Goal: Task Accomplishment & Management: Manage account settings

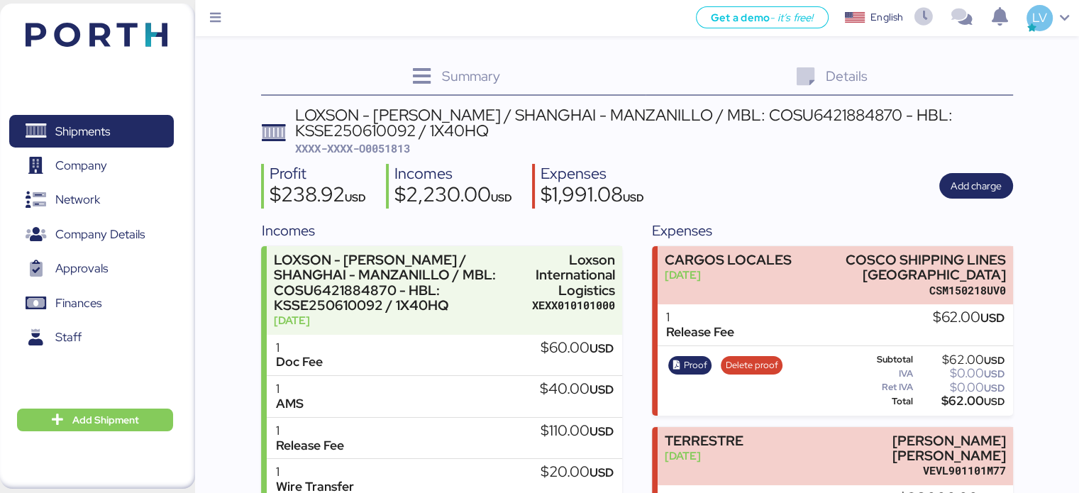
click at [148, 36] on img at bounding box center [97, 35] width 142 height 24
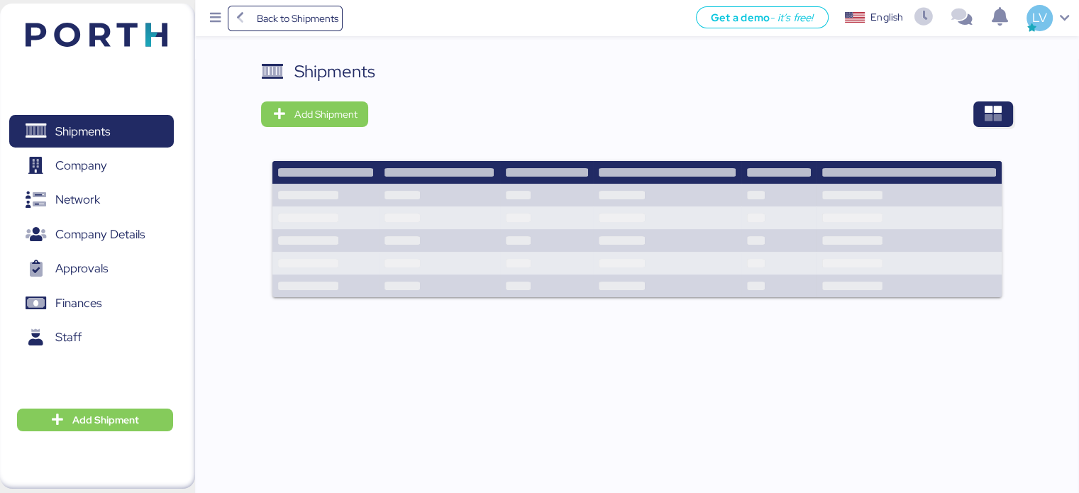
click at [985, 131] on div "Shipments Add Shipment" at bounding box center [637, 187] width 752 height 257
click at [993, 113] on icon "button" at bounding box center [993, 114] width 17 height 17
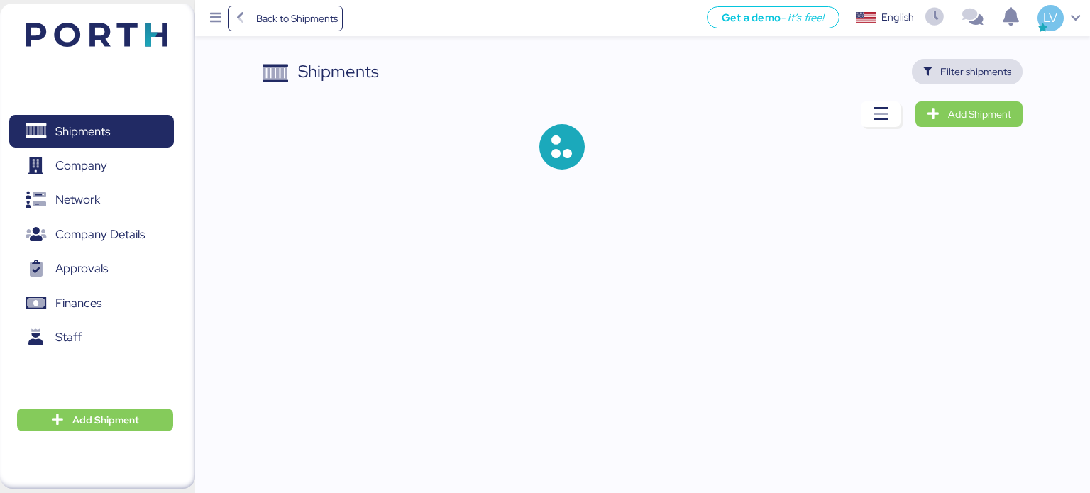
click at [957, 73] on span "Filter shipments" at bounding box center [975, 71] width 71 height 17
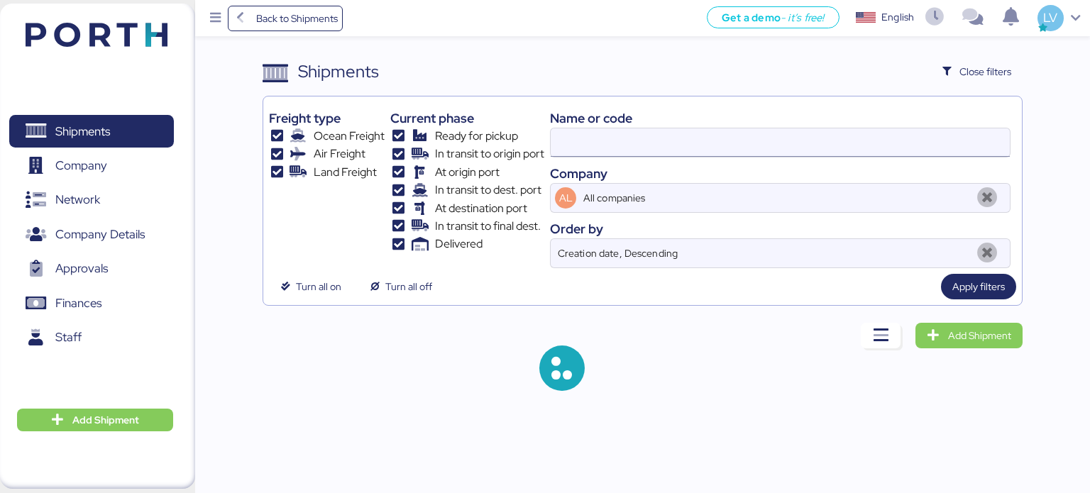
click at [869, 145] on input at bounding box center [780, 142] width 459 height 28
paste input "O0052073"
click at [869, 145] on input "O0051912O0052073" at bounding box center [780, 142] width 459 height 28
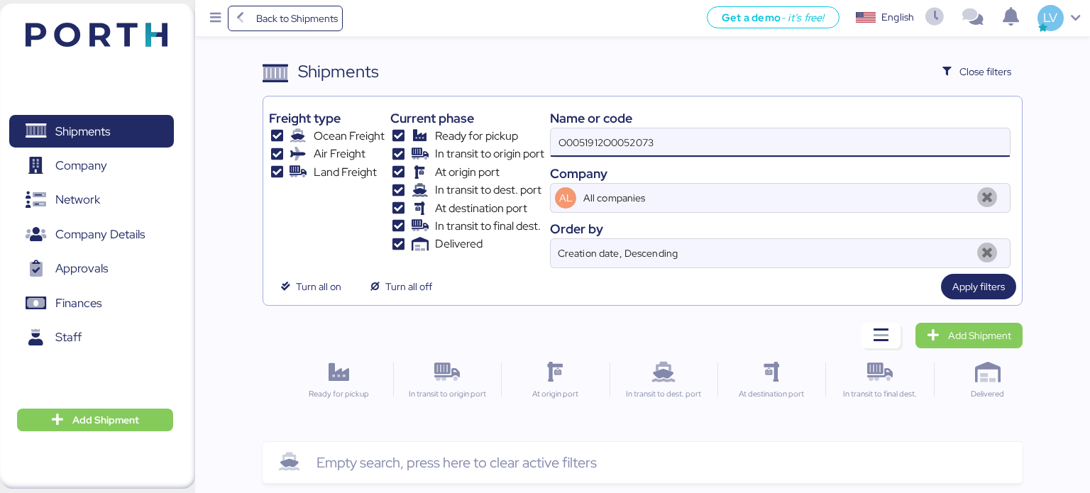
click at [869, 145] on input "O0051912O0052073" at bounding box center [780, 142] width 459 height 28
paste input
type input "O0052073"
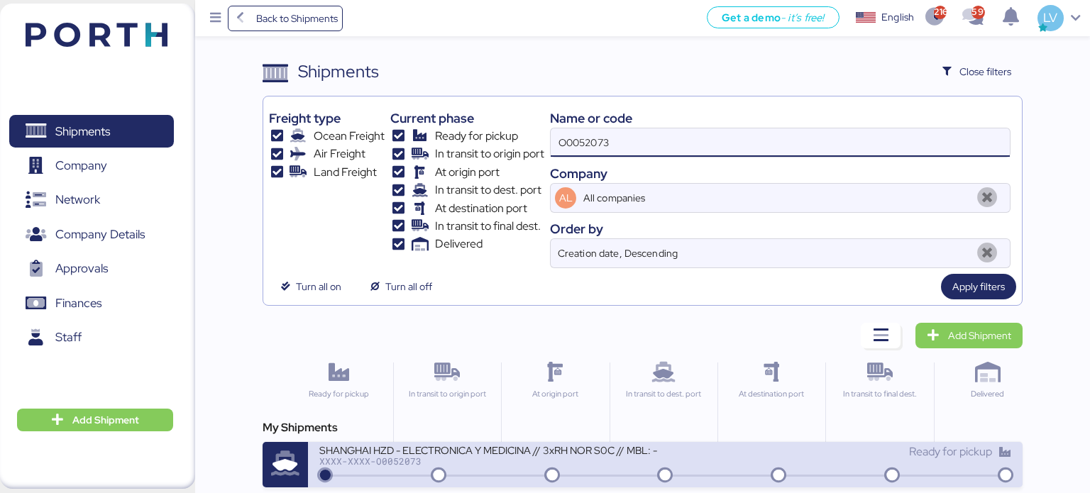
click at [373, 465] on div "SHANGHAI HZD - ELECTRONICA Y MEDICINA // 3xRH NOR S0C // MBL: - HBL: - BKG: XXX…" at bounding box center [492, 459] width 346 height 31
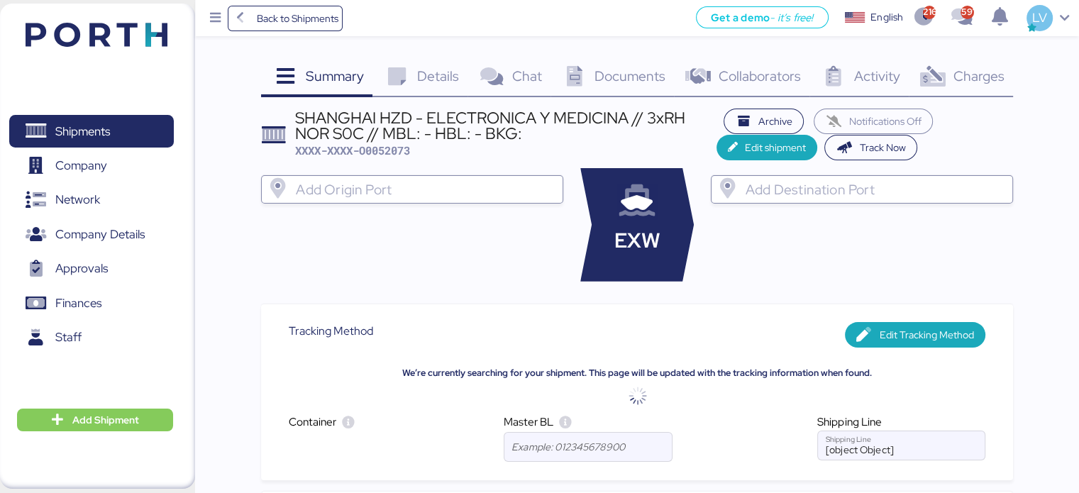
click at [993, 70] on span "Charges" at bounding box center [978, 76] width 51 height 18
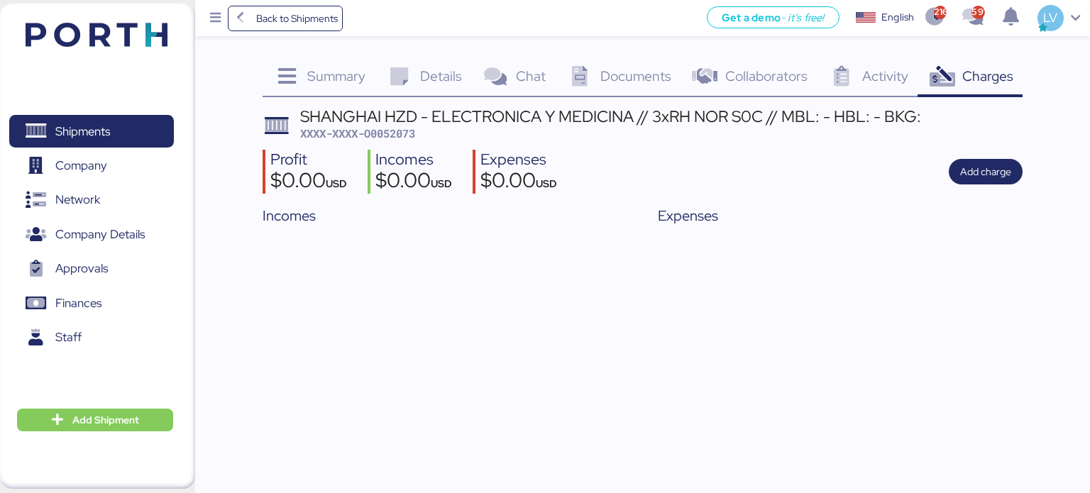
click at [405, 87] on icon at bounding box center [399, 77] width 31 height 21
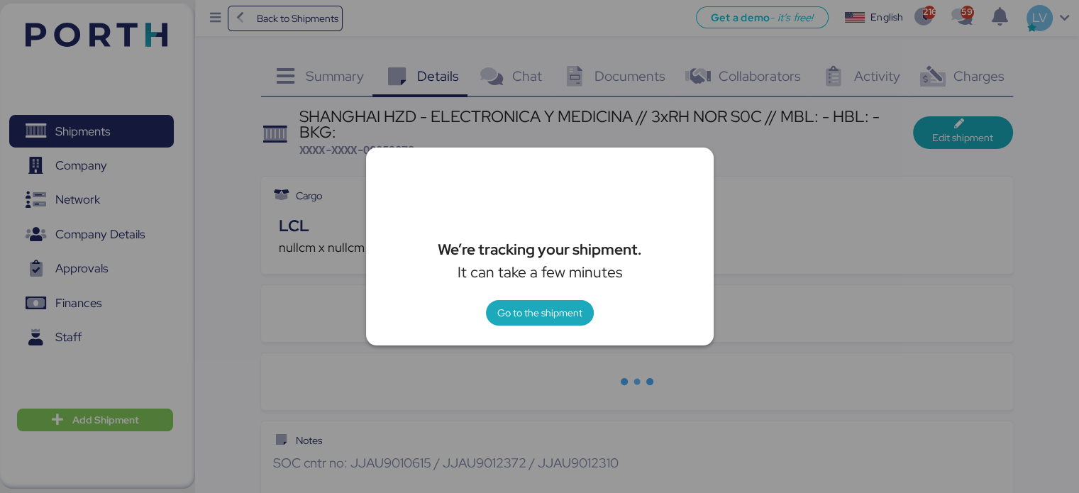
click at [538, 297] on div "We’re tracking your shipment. It can take a few minutes Go to the shipment" at bounding box center [540, 247] width 348 height 198
click at [536, 304] on span "Go to the shipment" at bounding box center [539, 312] width 85 height 17
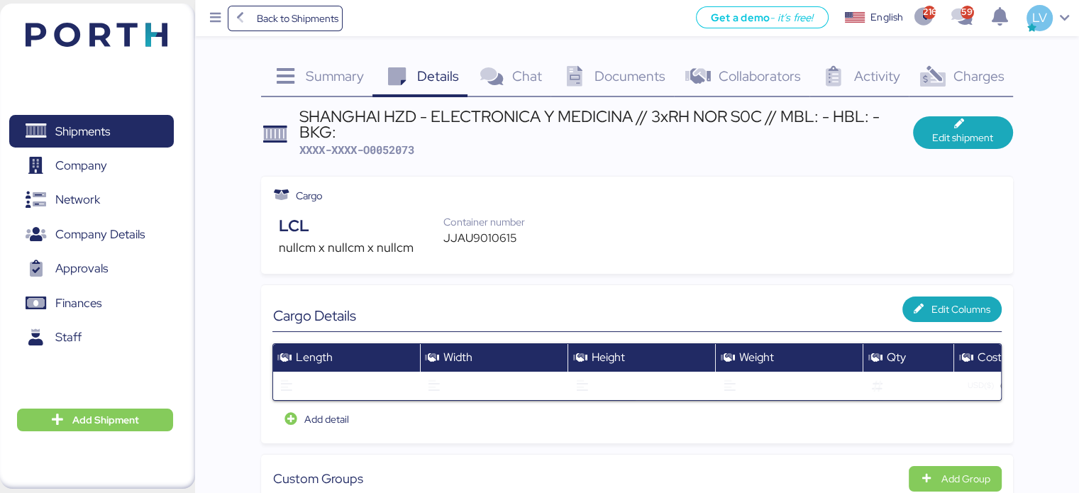
click at [325, 82] on span "Summary" at bounding box center [335, 76] width 58 height 18
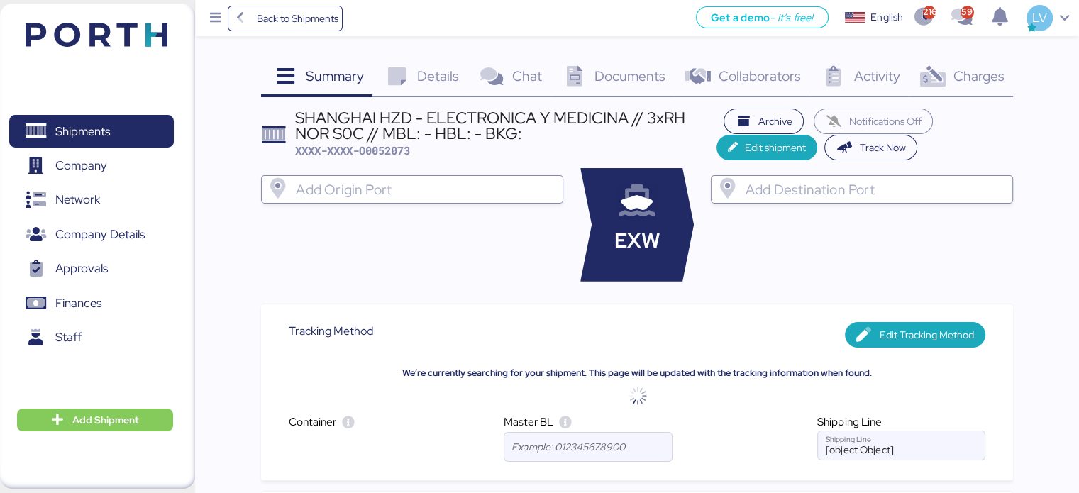
click at [406, 84] on icon at bounding box center [396, 77] width 31 height 21
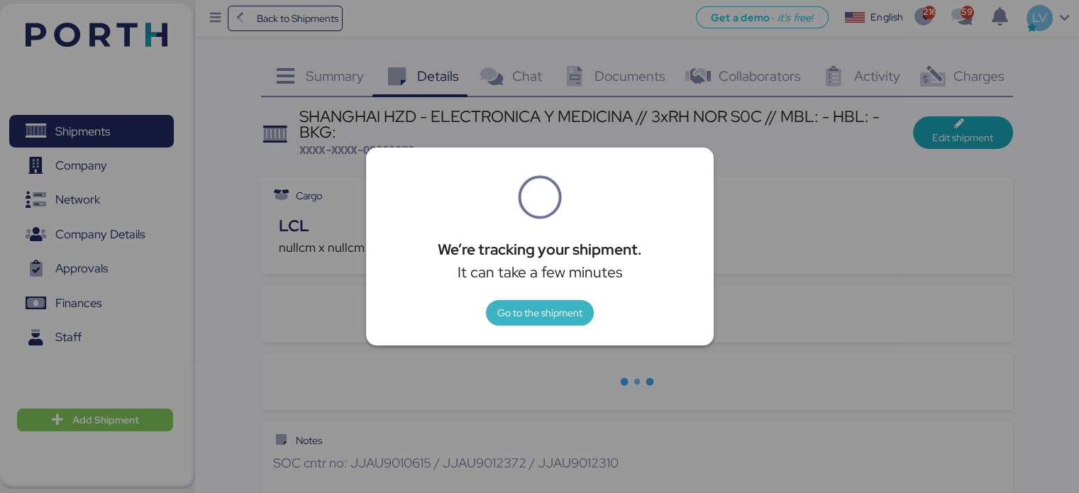
click at [545, 300] on span "Go to the shipment" at bounding box center [540, 313] width 108 height 26
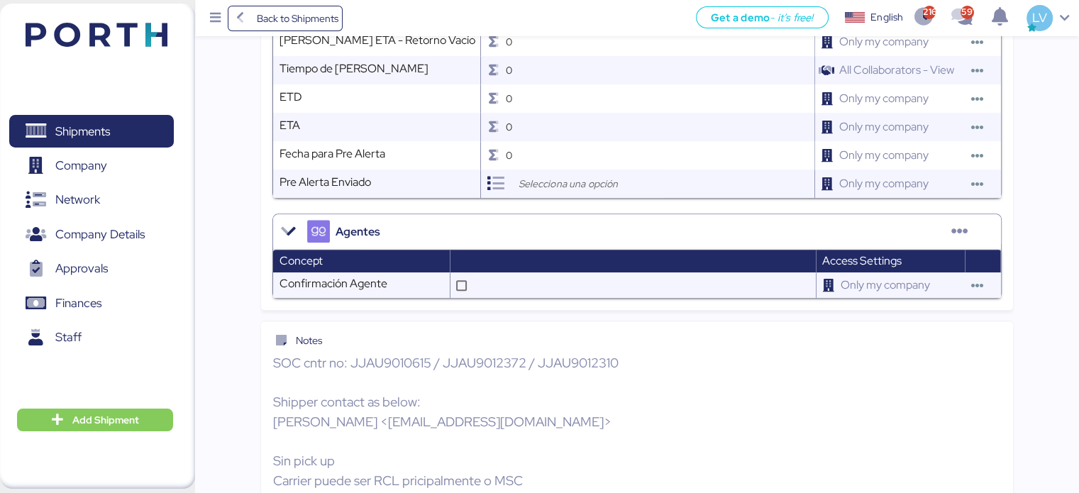
scroll to position [1546, 0]
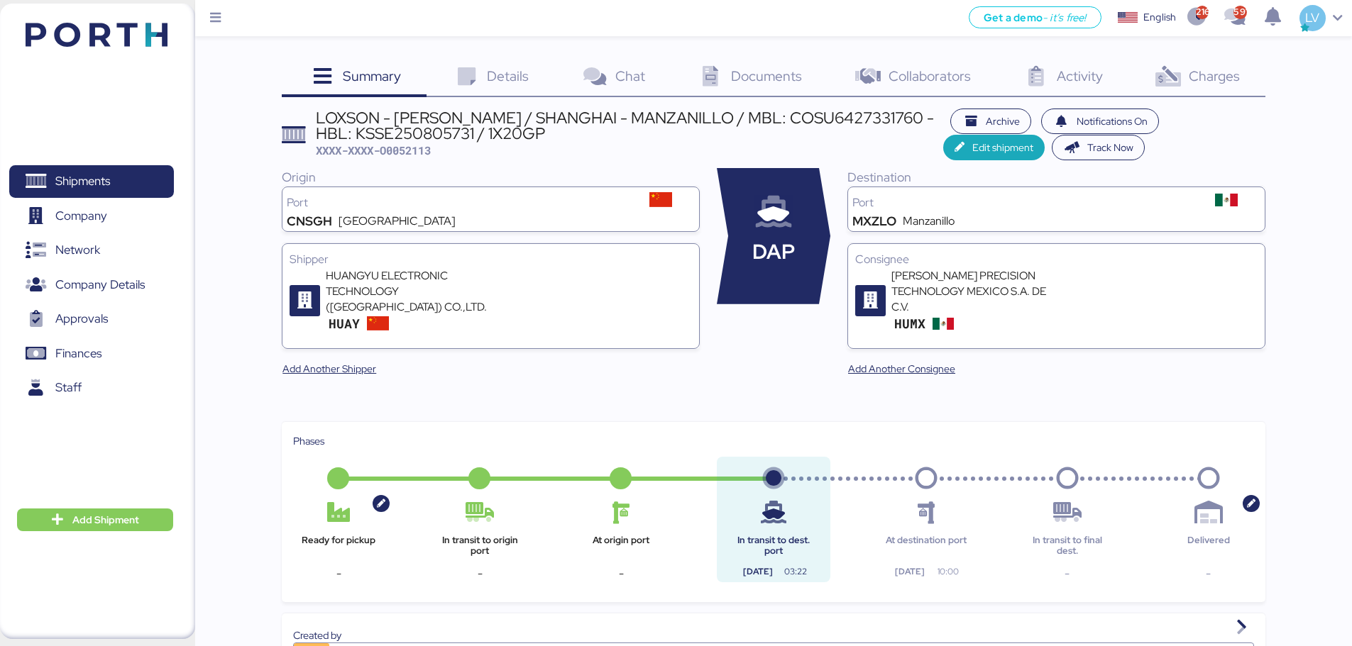
scroll to position [31, 0]
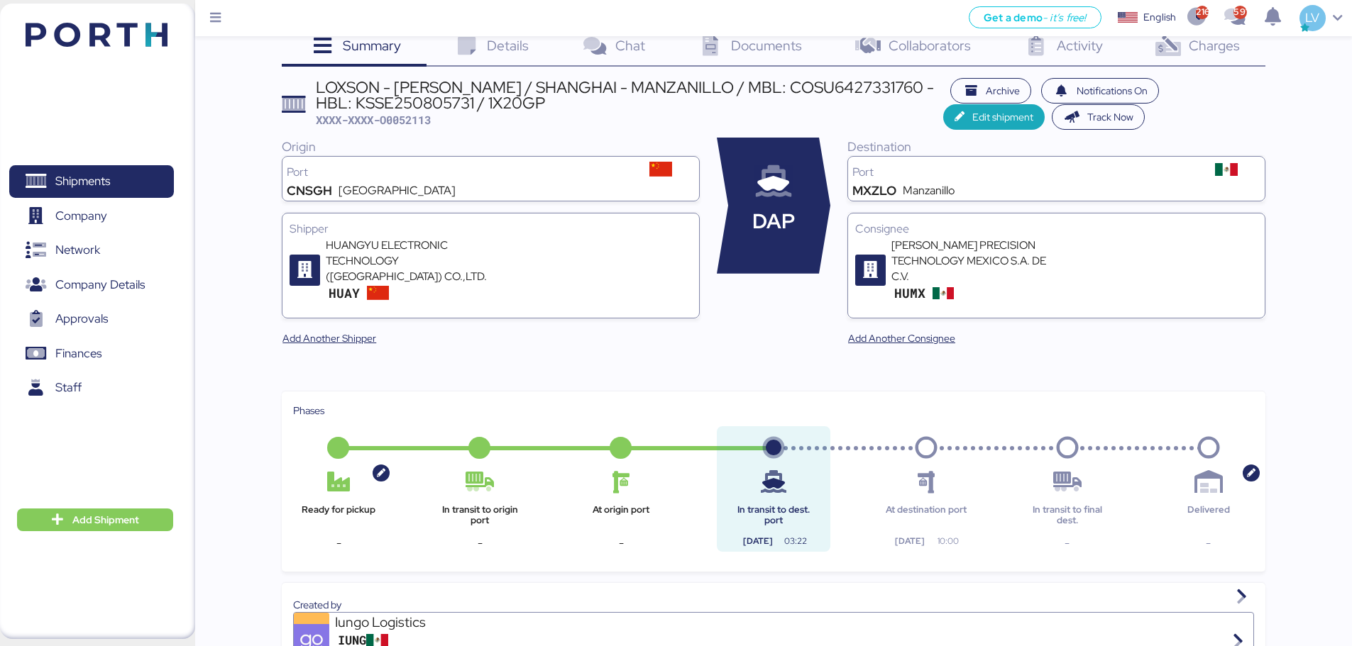
click at [134, 43] on img at bounding box center [97, 35] width 142 height 24
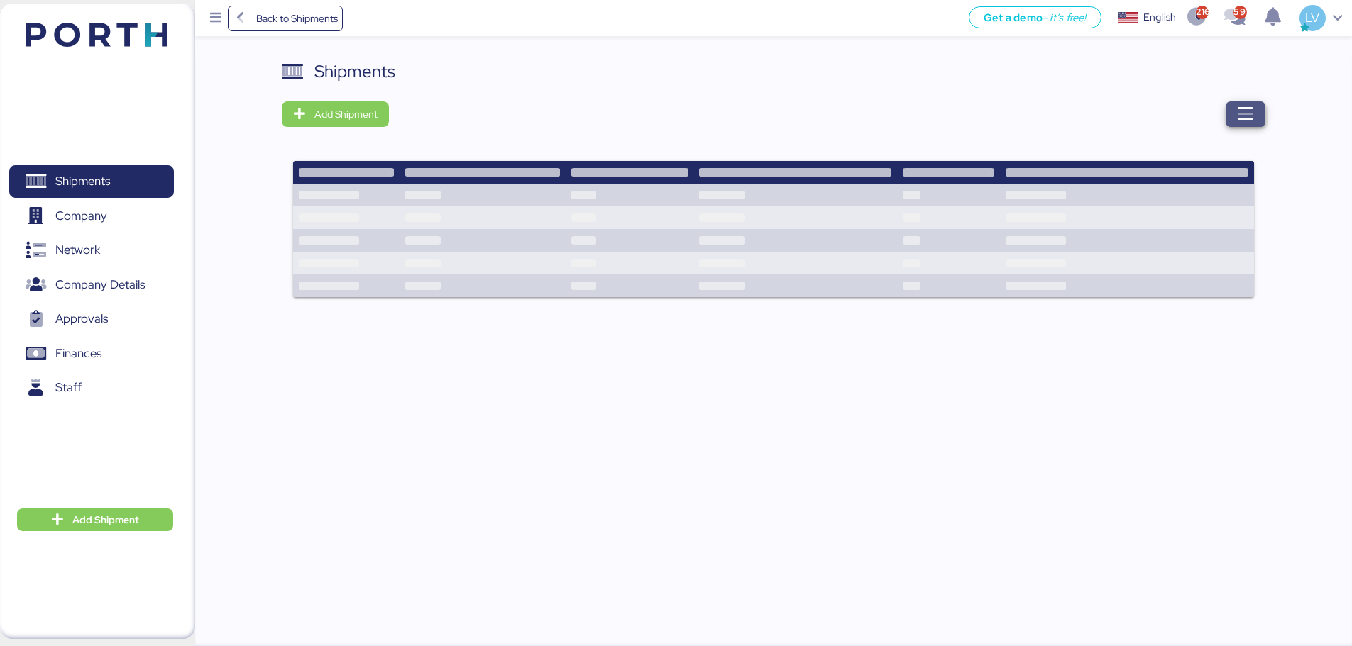
click at [1235, 111] on span "button" at bounding box center [1246, 114] width 40 height 26
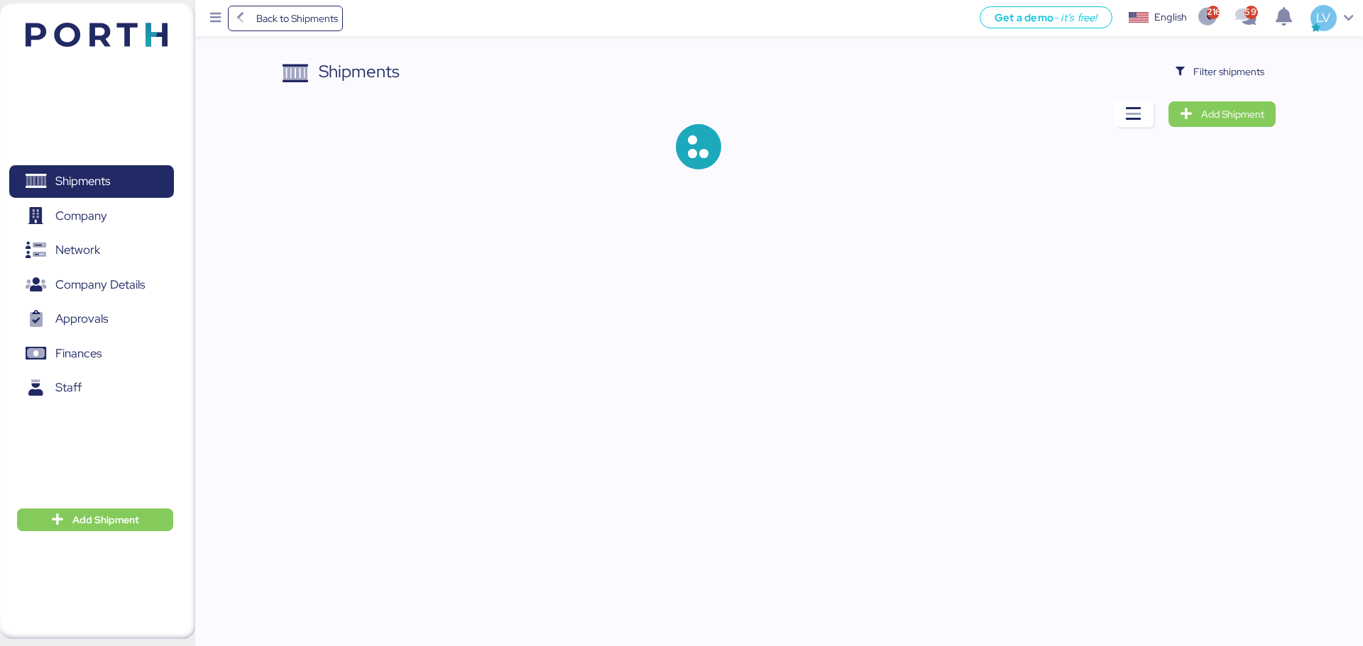
click at [1235, 90] on div "Shipments Filter shipments Add Shipment" at bounding box center [778, 125] width 992 height 133
click at [1241, 82] on span "Filter shipments" at bounding box center [1219, 72] width 111 height 26
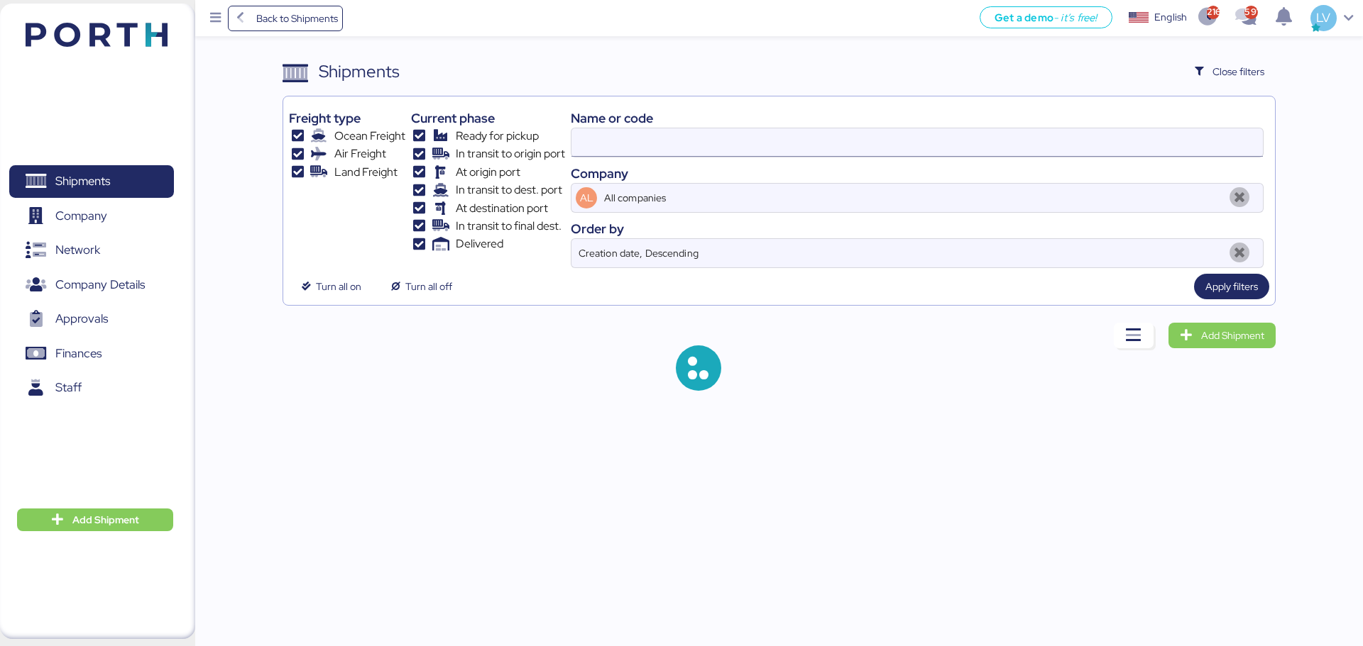
click at [1174, 149] on input at bounding box center [916, 142] width 691 height 28
paste input "COSU6427747570"
type input "O0052073"
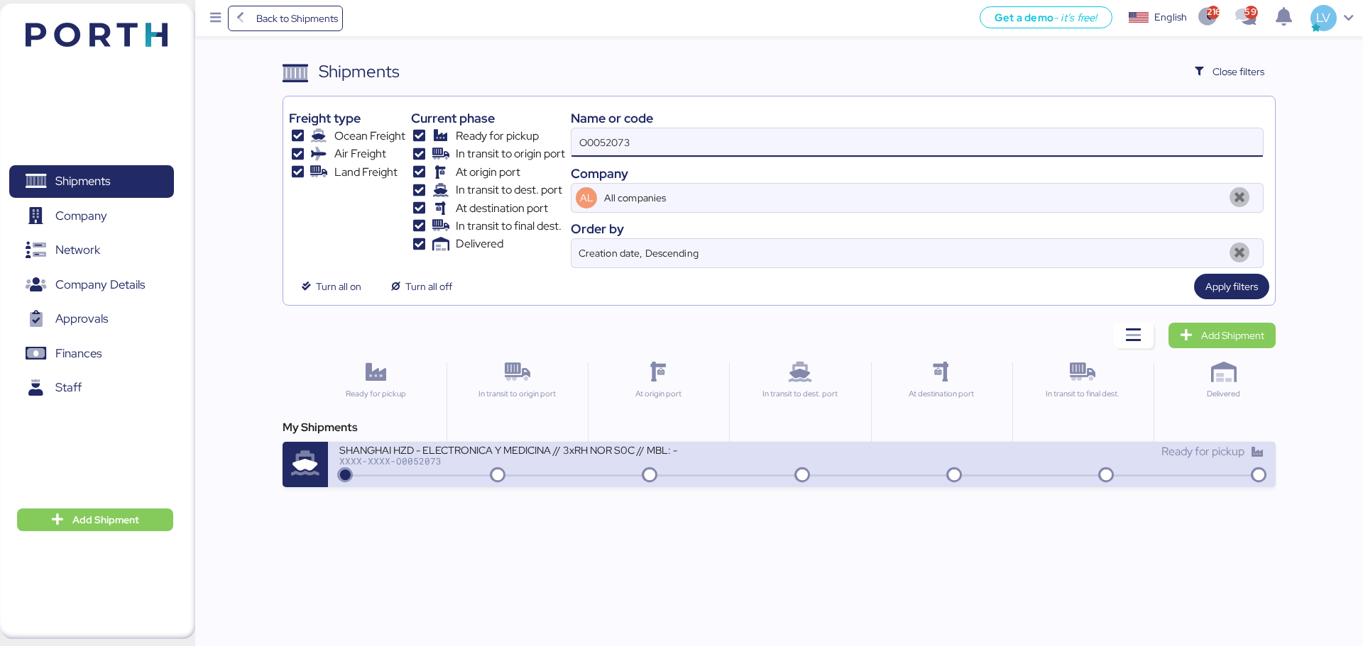
click at [483, 468] on icon at bounding box center [497, 476] width 68 height 16
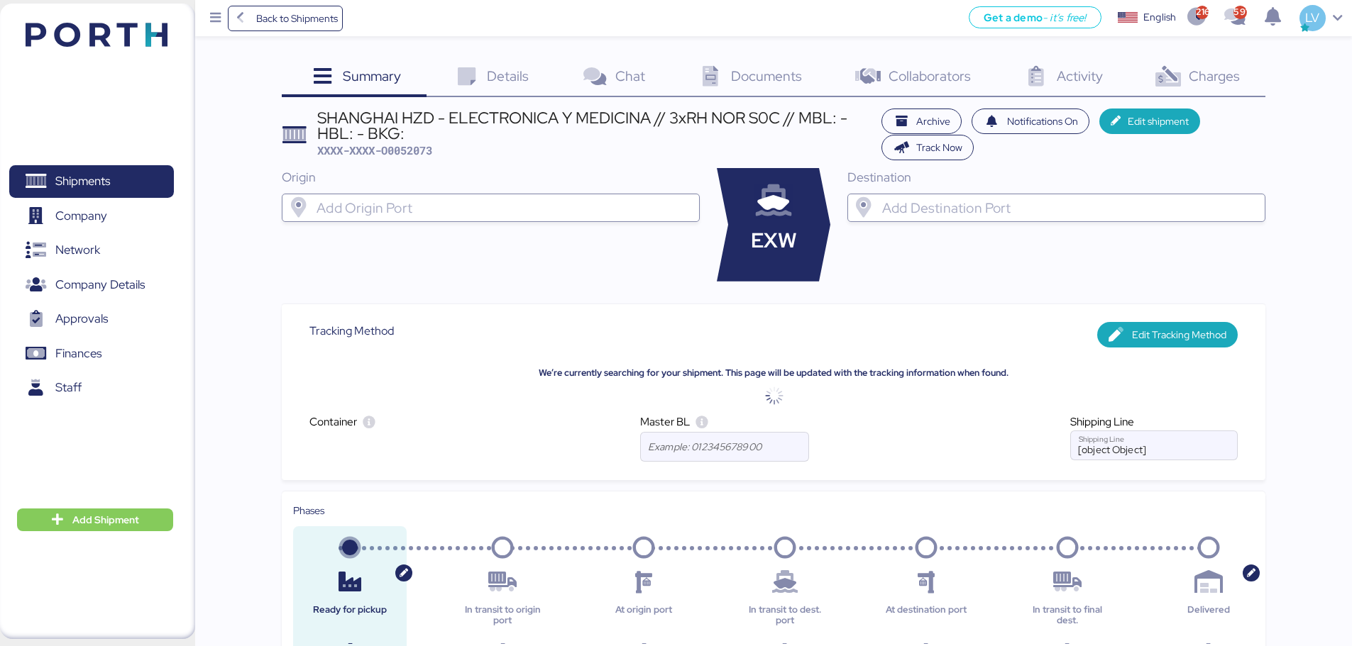
click at [162, 35] on img at bounding box center [97, 35] width 142 height 24
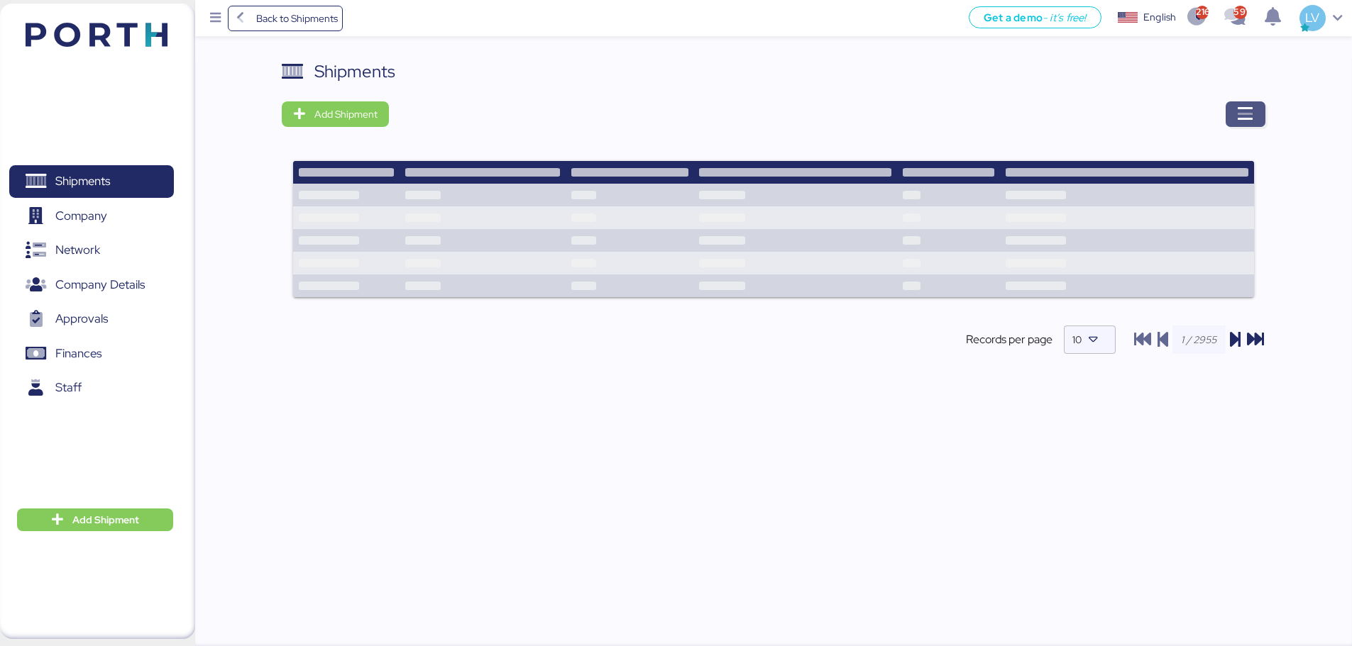
click at [1251, 116] on icon "button" at bounding box center [1245, 114] width 17 height 17
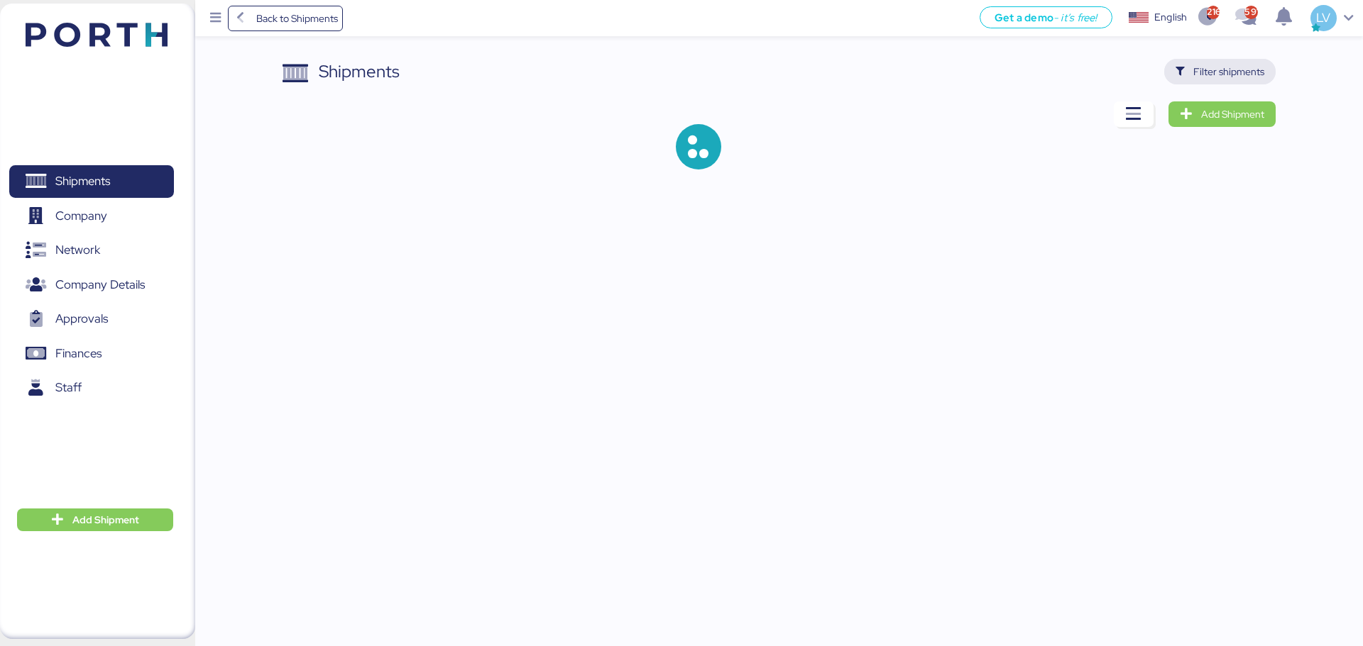
click at [1213, 71] on span "Filter shipments" at bounding box center [1228, 71] width 71 height 17
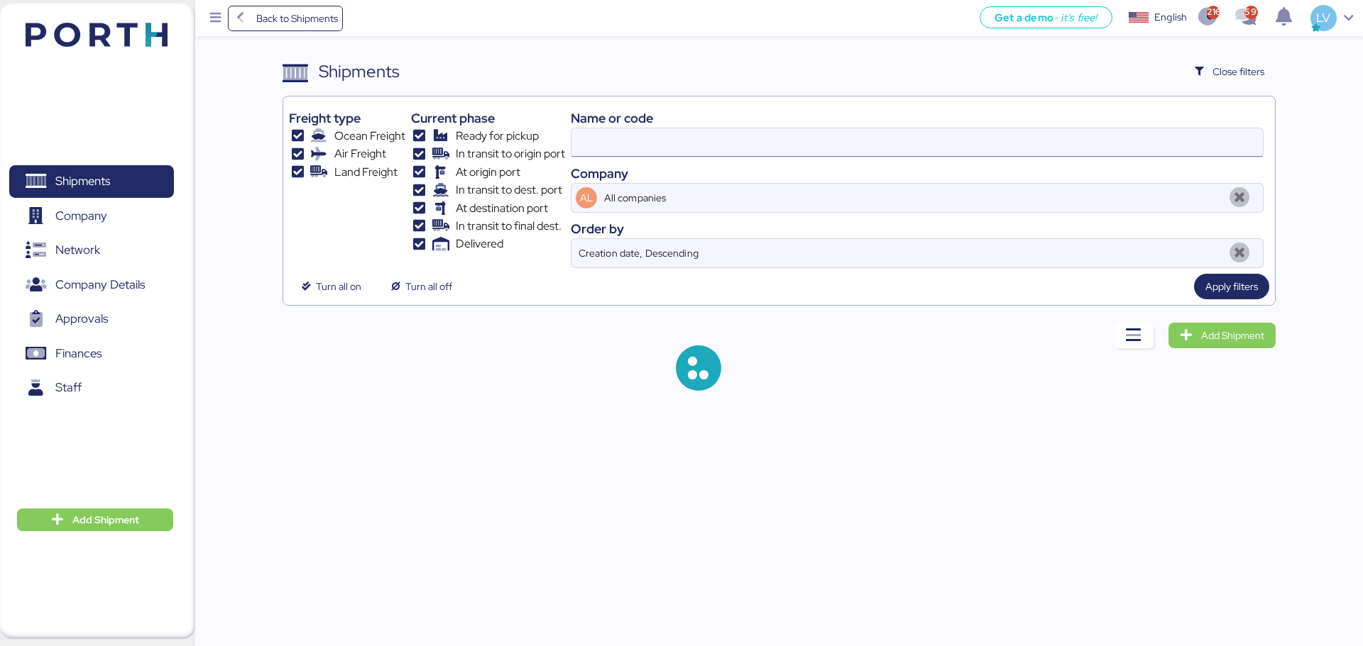
click at [1156, 130] on input at bounding box center [916, 142] width 691 height 28
paste input "COSU6427747570"
type input "COSU6427747570"
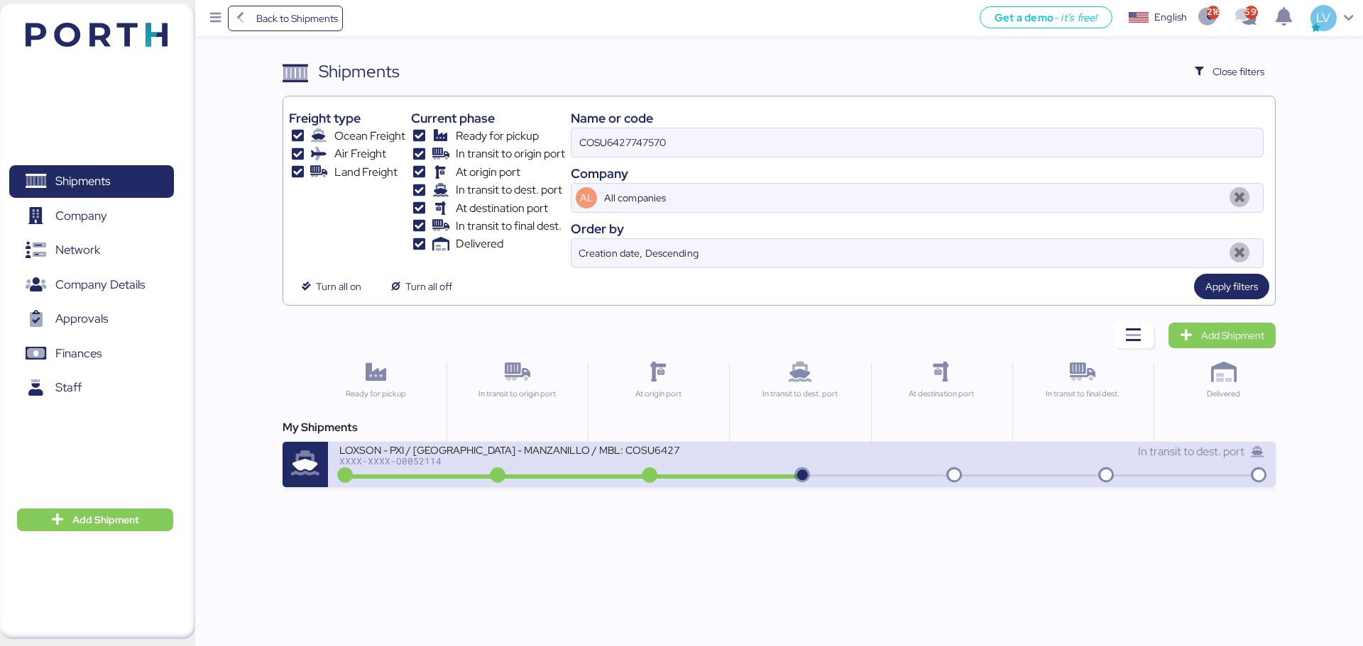
click at [732, 447] on div "LOXSON - PXI / [GEOGRAPHIC_DATA] - MANZANILLO / MBL: COSU6427747570 - HBL: CSSE…" at bounding box center [570, 459] width 462 height 31
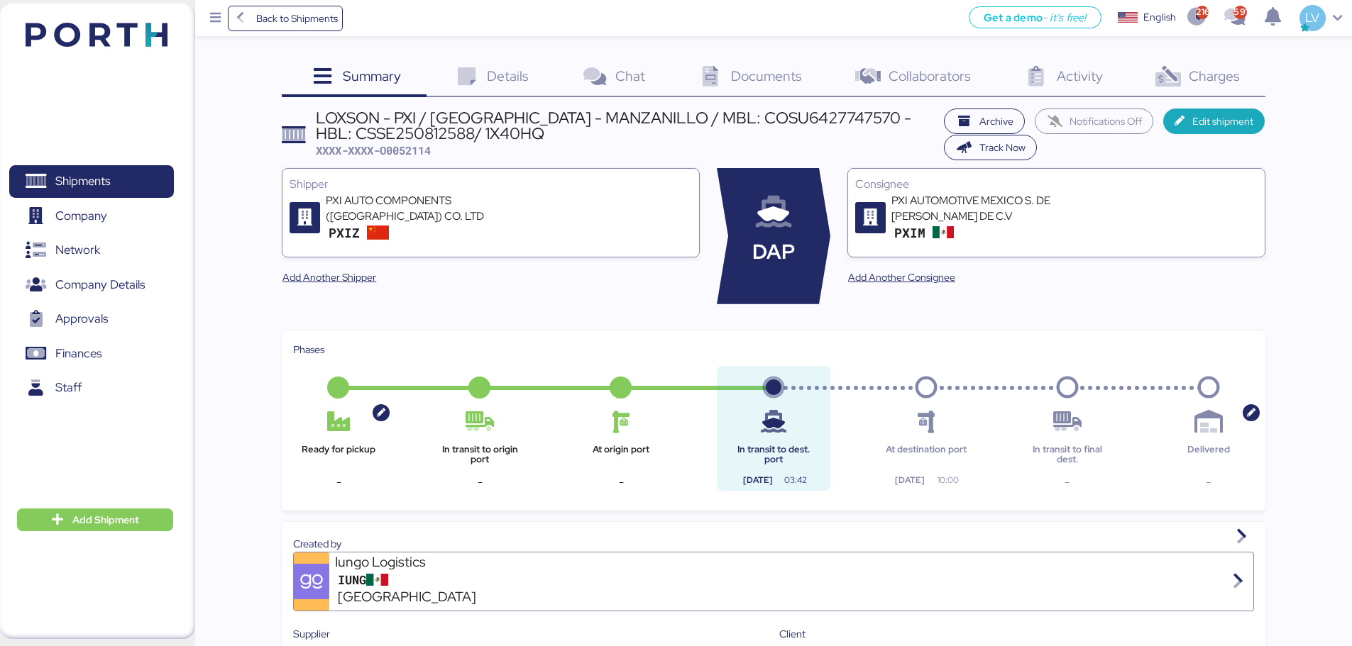
click at [1226, 82] on span "Charges" at bounding box center [1214, 76] width 51 height 18
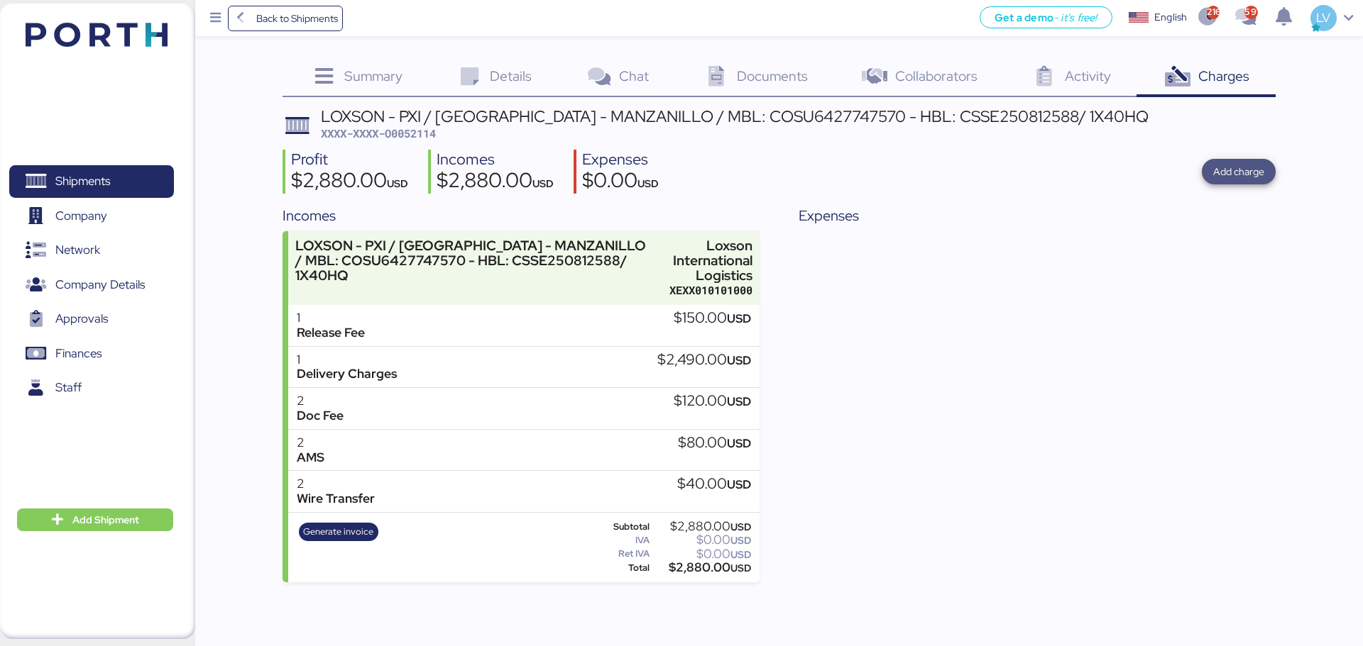
click at [1228, 166] on span "Add charge" at bounding box center [1238, 171] width 51 height 17
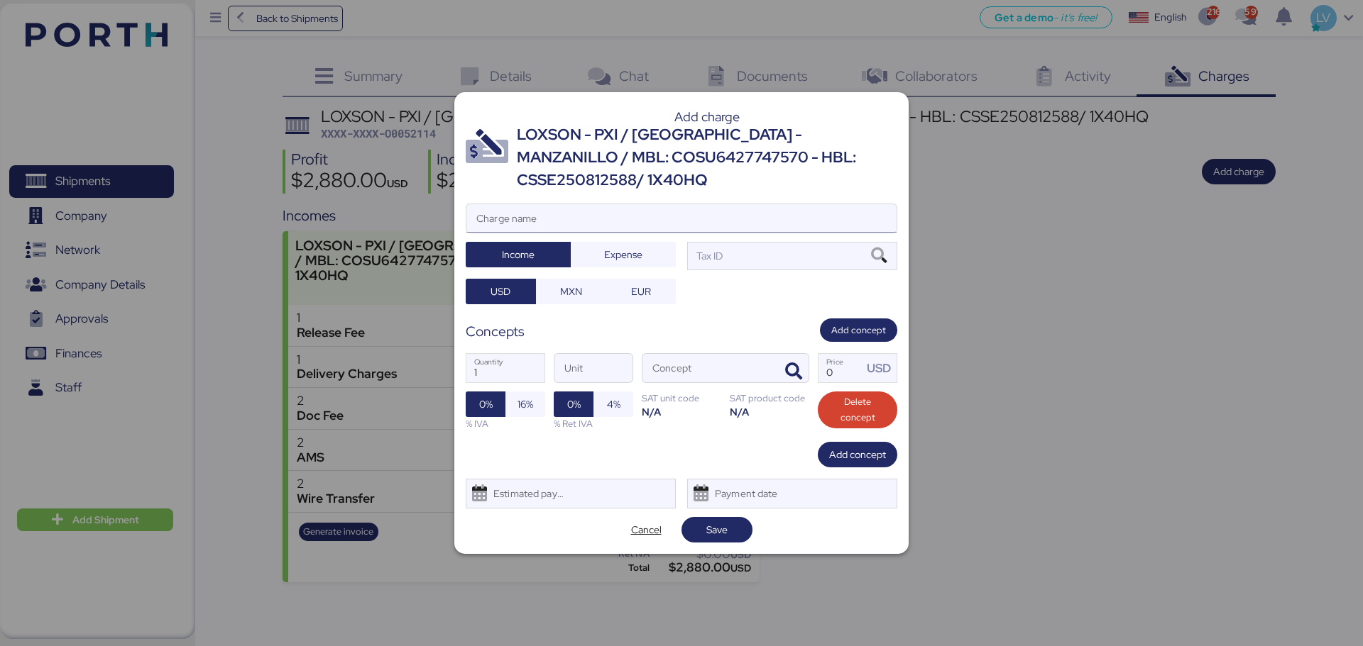
click at [792, 211] on input "Charge name" at bounding box center [681, 218] width 430 height 28
type input "a"
type input "V"
type input "C"
click at [551, 204] on input "COSCO" at bounding box center [681, 218] width 430 height 28
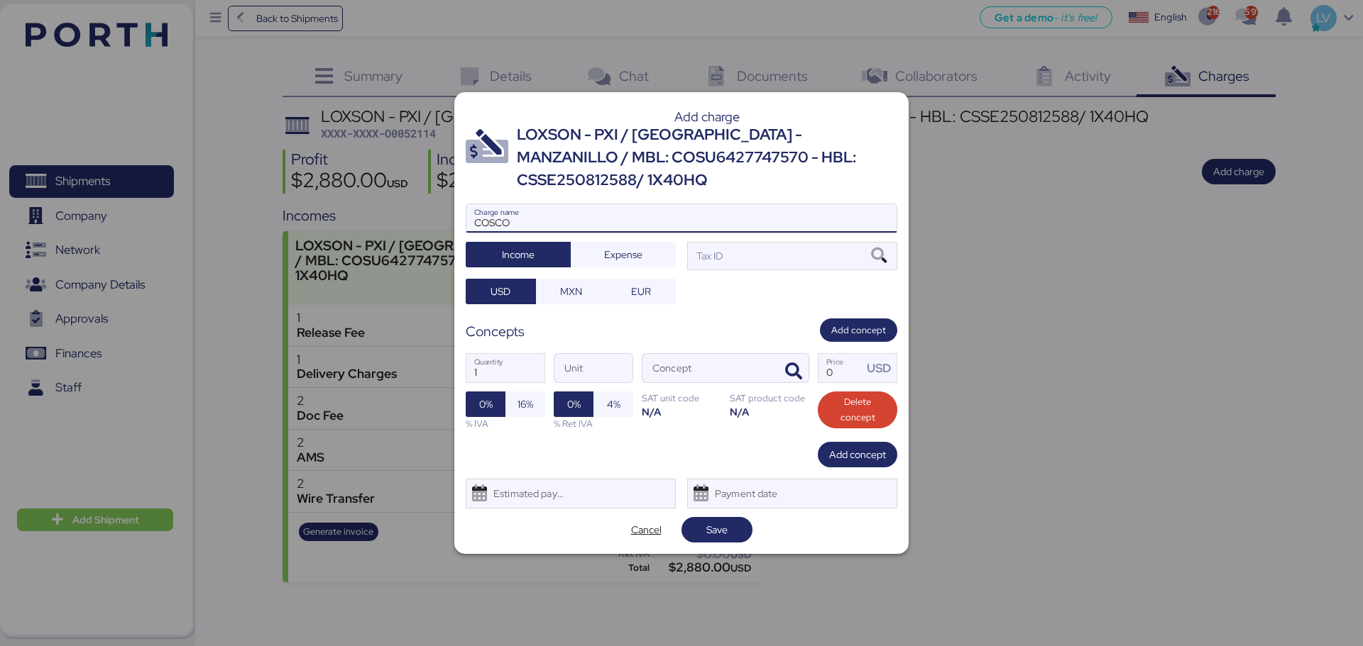
click at [551, 204] on input "COSCO" at bounding box center [681, 218] width 430 height 28
paste input "U6427747570"
click at [551, 204] on input "COSU6427747570" at bounding box center [681, 218] width 430 height 28
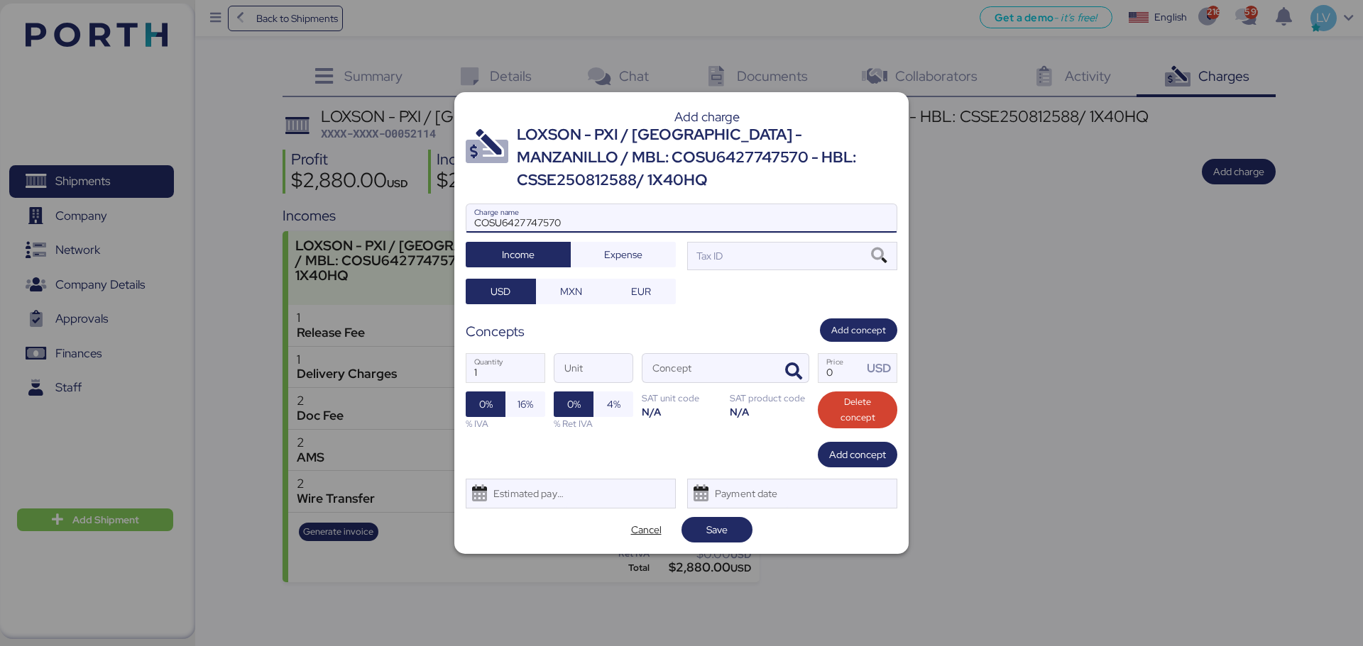
click at [551, 204] on input "COSU6427747570" at bounding box center [681, 218] width 430 height 28
type input "l"
type input "LOCALES COSCO"
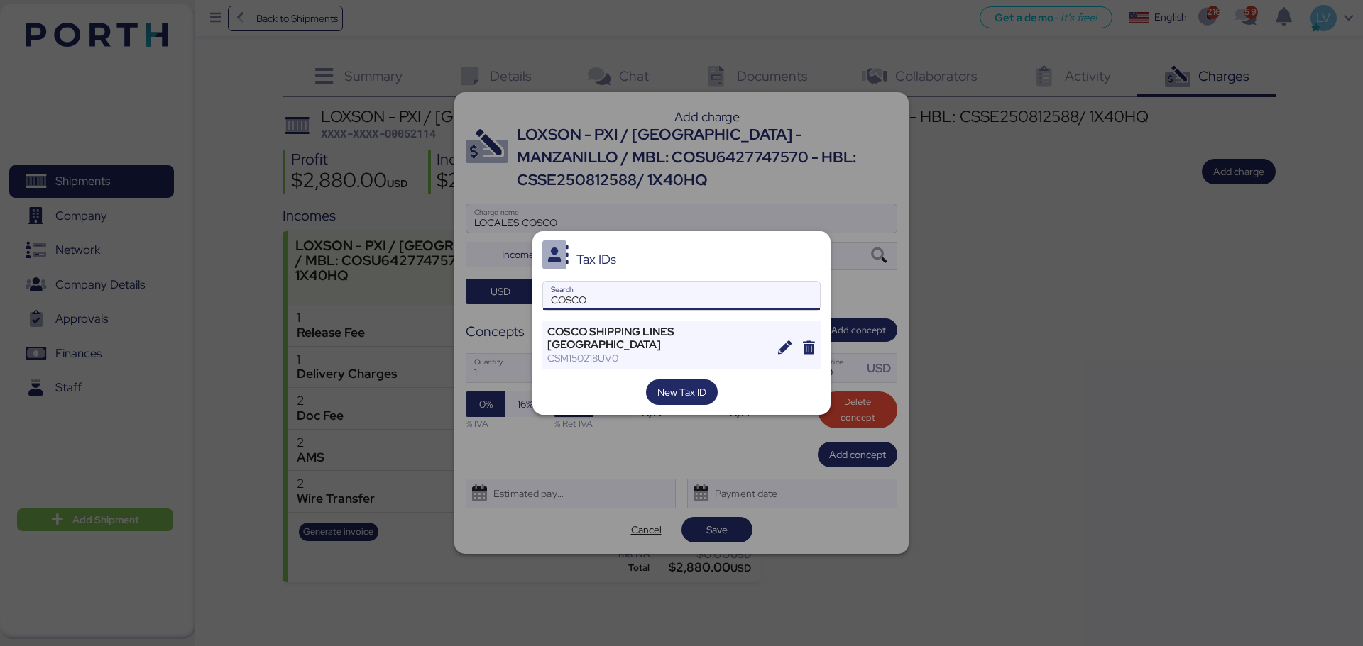
type input "COSCO"
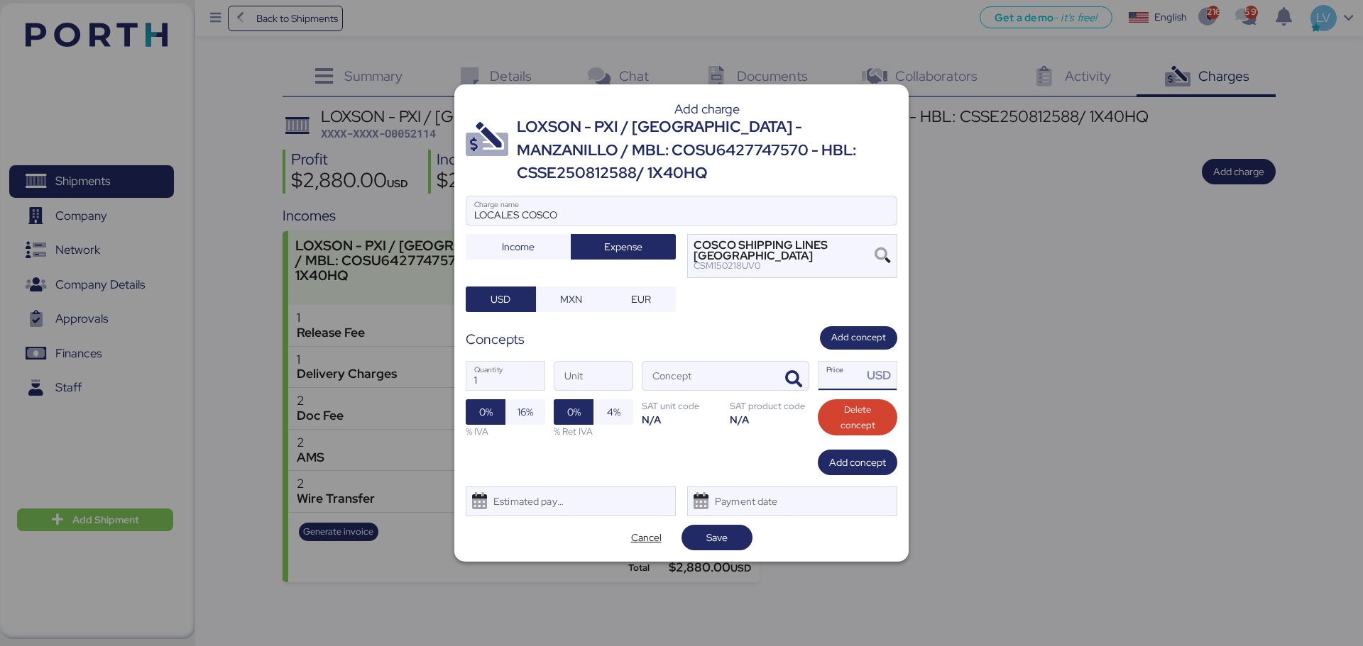
click at [852, 362] on input "Price USD" at bounding box center [840, 376] width 44 height 28
type input "0"
click at [786, 376] on icon "button" at bounding box center [793, 379] width 17 height 17
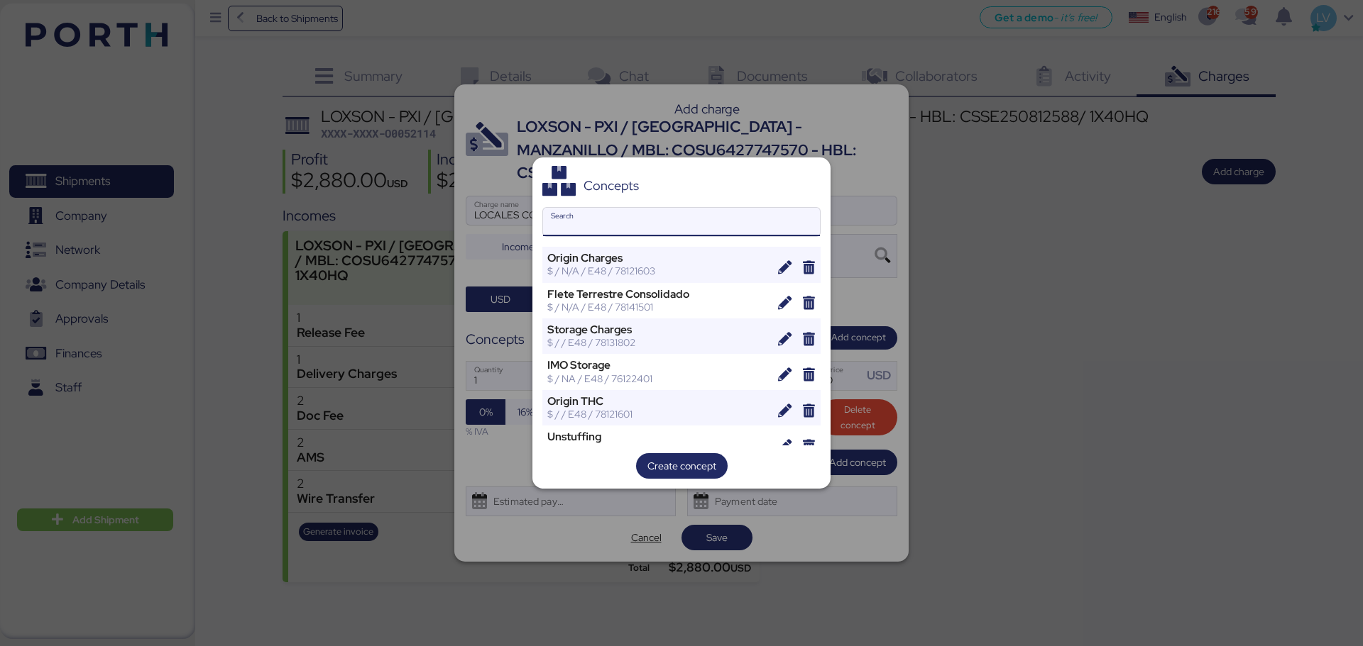
click at [747, 223] on input "Search" at bounding box center [681, 222] width 277 height 28
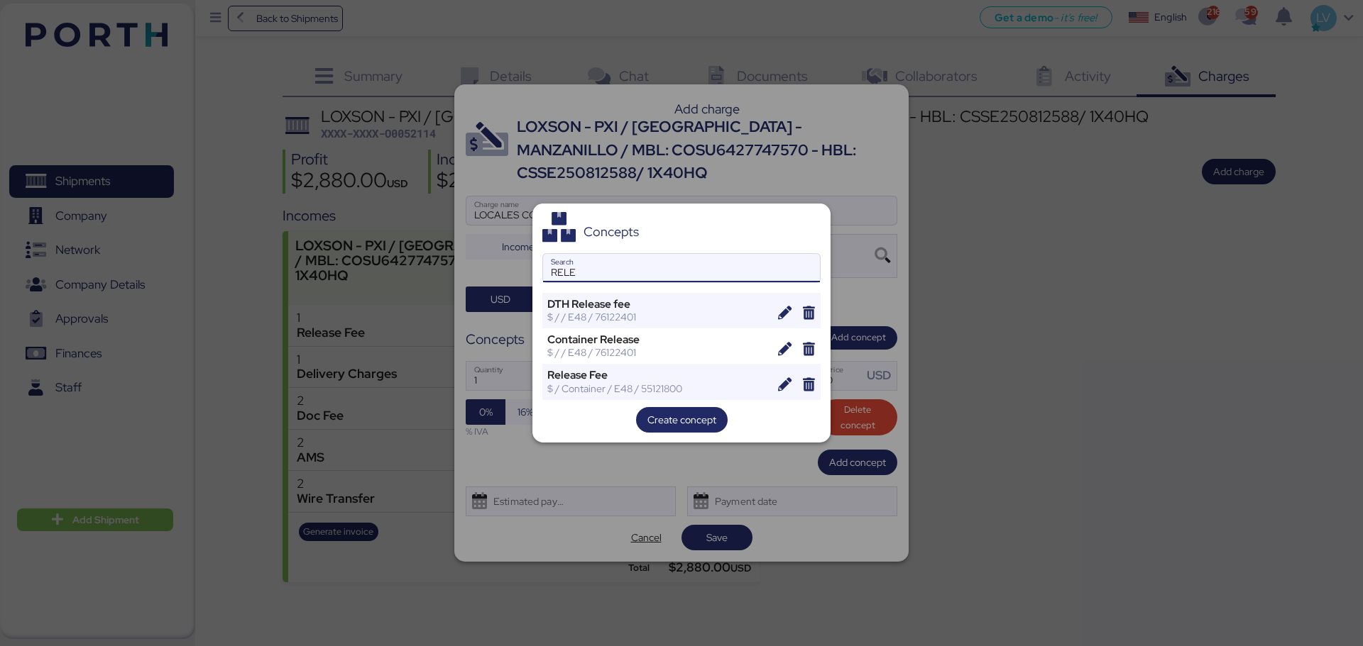
type input "RELE"
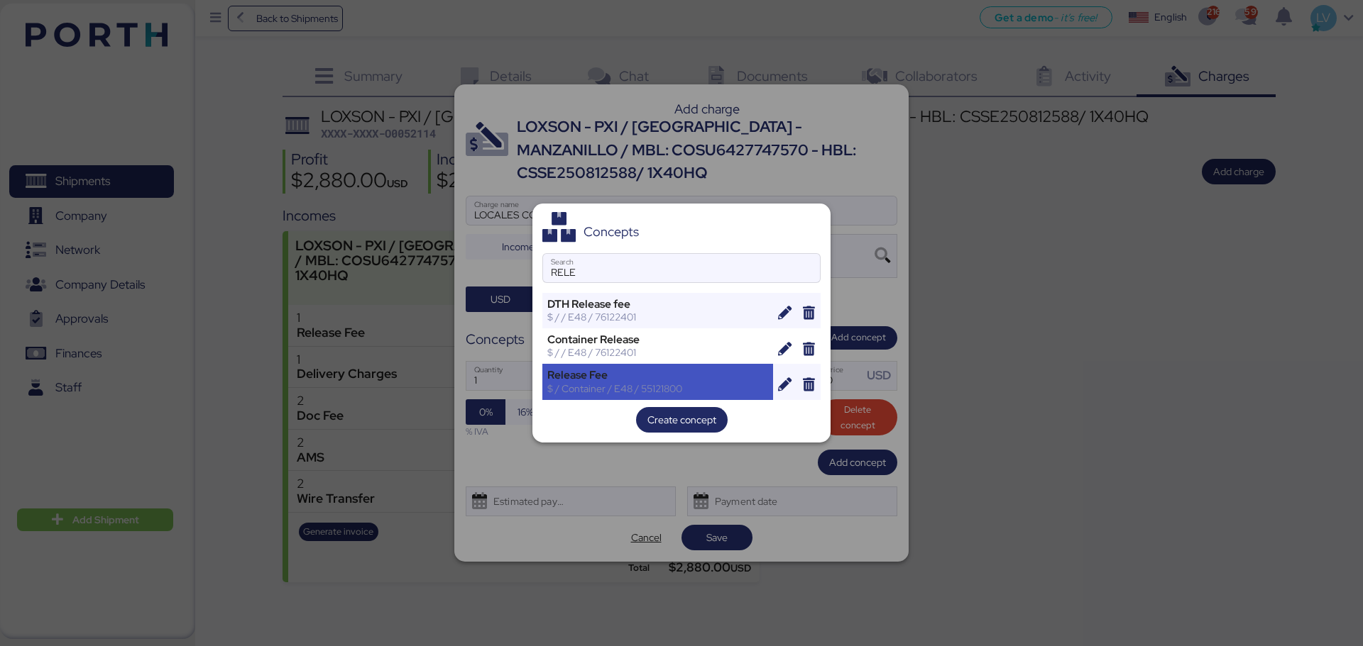
click at [664, 378] on div "Release Fee" at bounding box center [657, 375] width 221 height 13
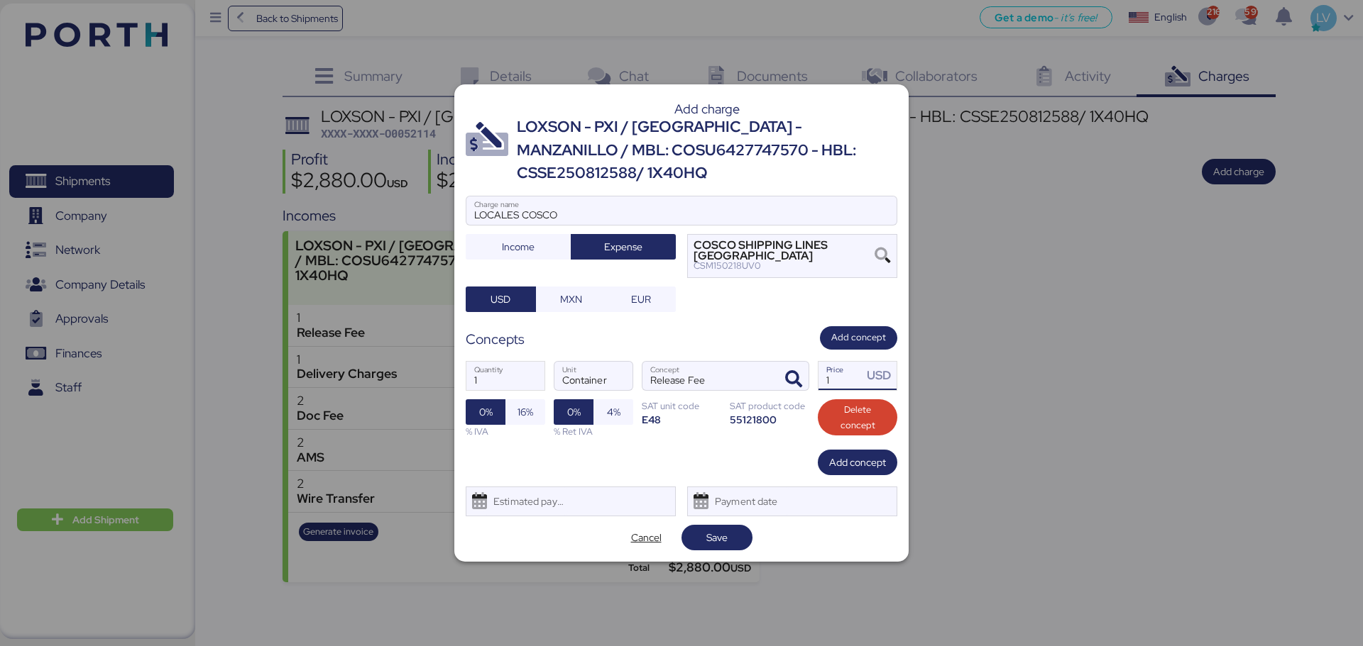
click at [842, 365] on input "1" at bounding box center [840, 376] width 44 height 28
type input "1"
click at [832, 374] on input "1" at bounding box center [840, 376] width 44 height 28
type input "1"
type input "84"
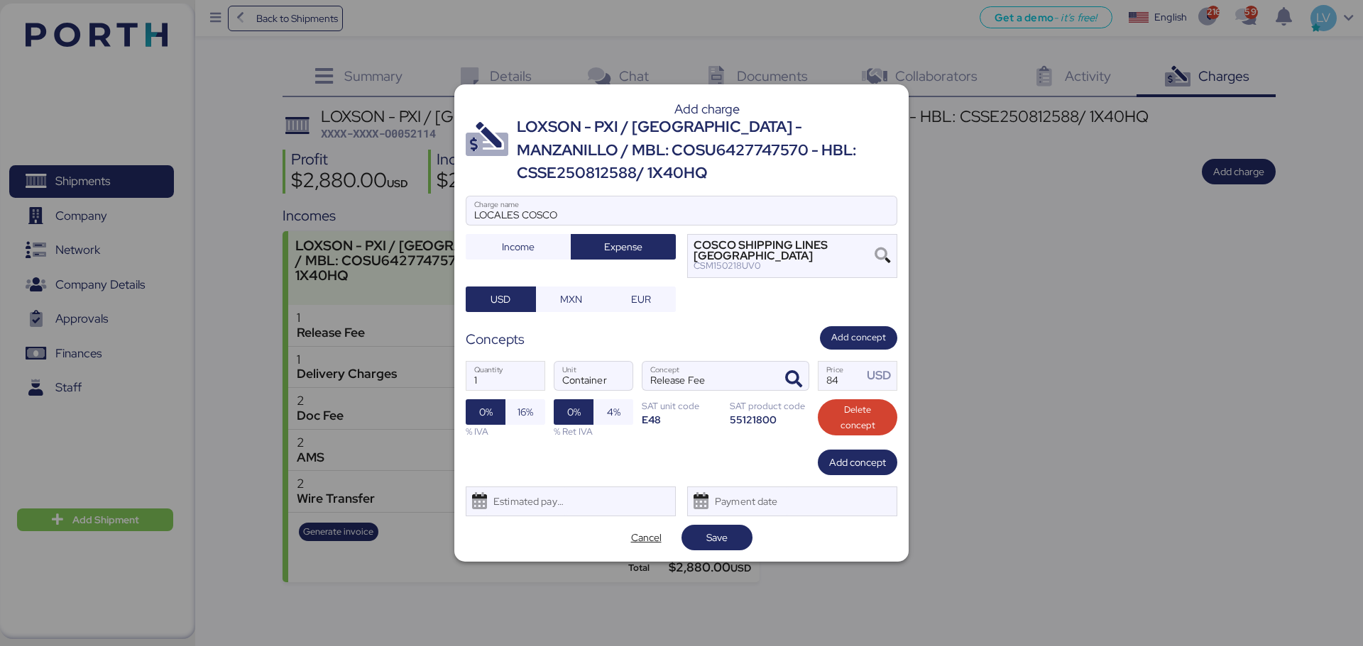
click at [710, 510] on div "Add charge LOXSON - PXI / [GEOGRAPHIC_DATA] - MANZANILLO / MBL: COSU6427747570 …" at bounding box center [681, 322] width 454 height 477
click at [711, 529] on span "Save" at bounding box center [716, 537] width 21 height 17
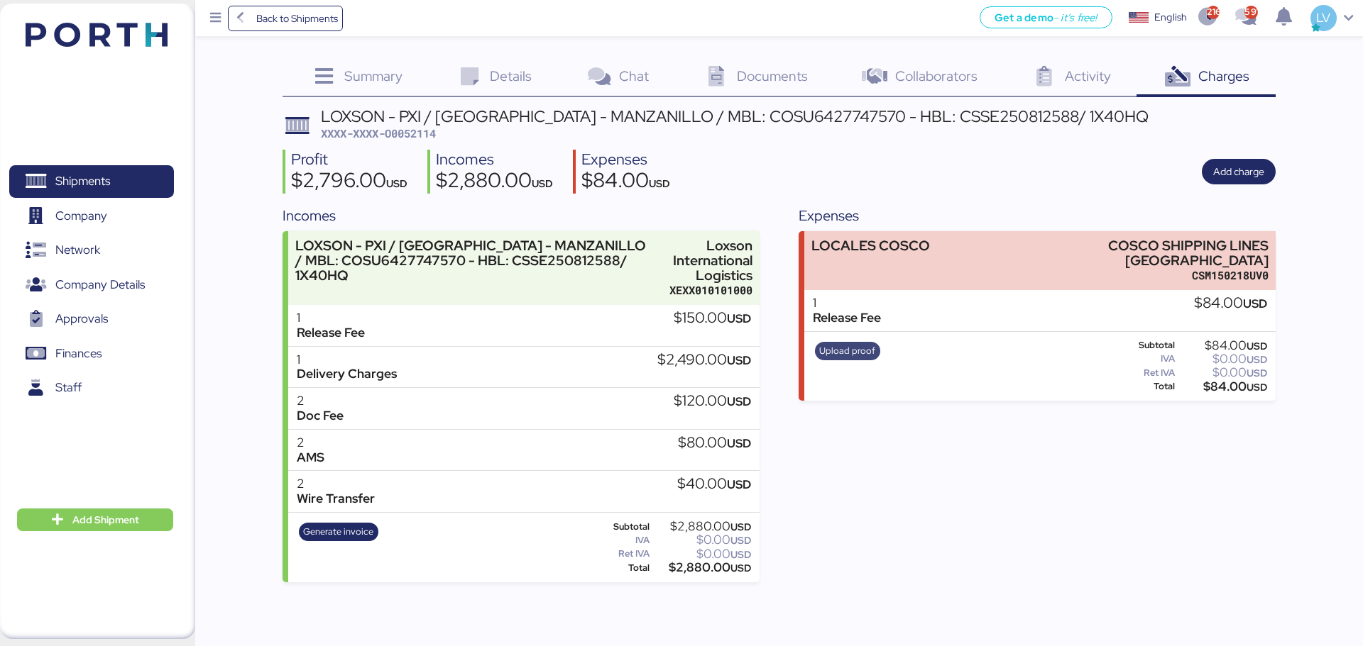
click at [862, 343] on span "Upload proof" at bounding box center [847, 351] width 56 height 16
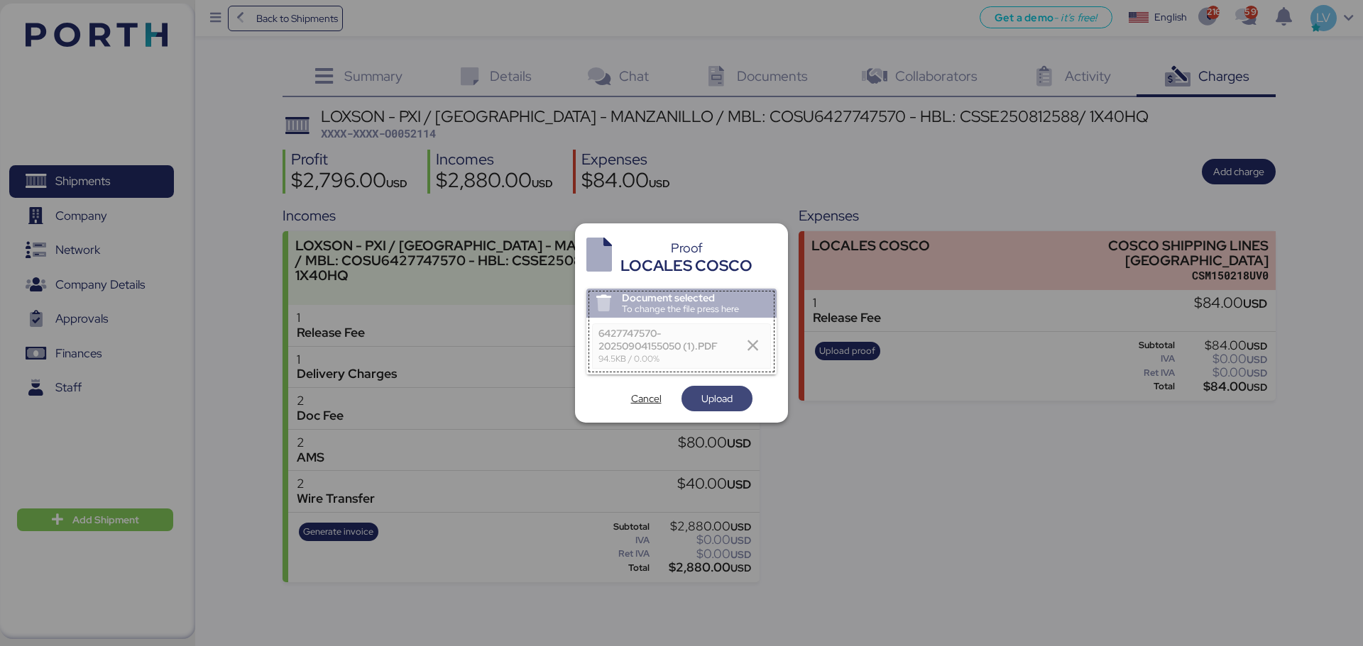
click at [720, 412] on span "Upload" at bounding box center [716, 399] width 71 height 26
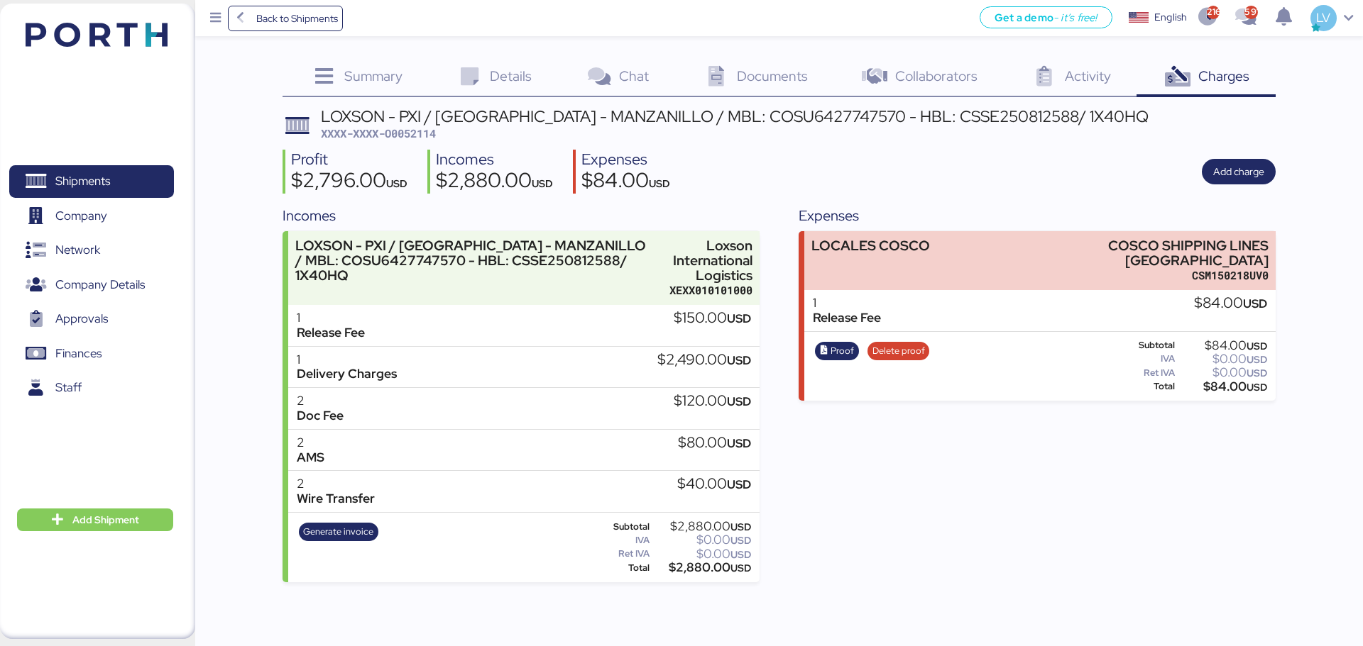
click at [417, 125] on div "LOXSON - PXI / [GEOGRAPHIC_DATA] - MANZANILLO / MBL: COSU6427747570 - HBL: CSSE…" at bounding box center [734, 125] width 827 height 33
copy span "O0052114"
click at [803, 141] on div "LOXSON - PXI / [GEOGRAPHIC_DATA] - MANZANILLO / MBL: COSU6427747570 - HBL: CSSE…" at bounding box center [734, 125] width 827 height 33
click at [805, 111] on div "LOXSON - PXI / [GEOGRAPHIC_DATA] - MANZANILLO / MBL: COSU6427747570 - HBL: CSSE…" at bounding box center [734, 117] width 827 height 16
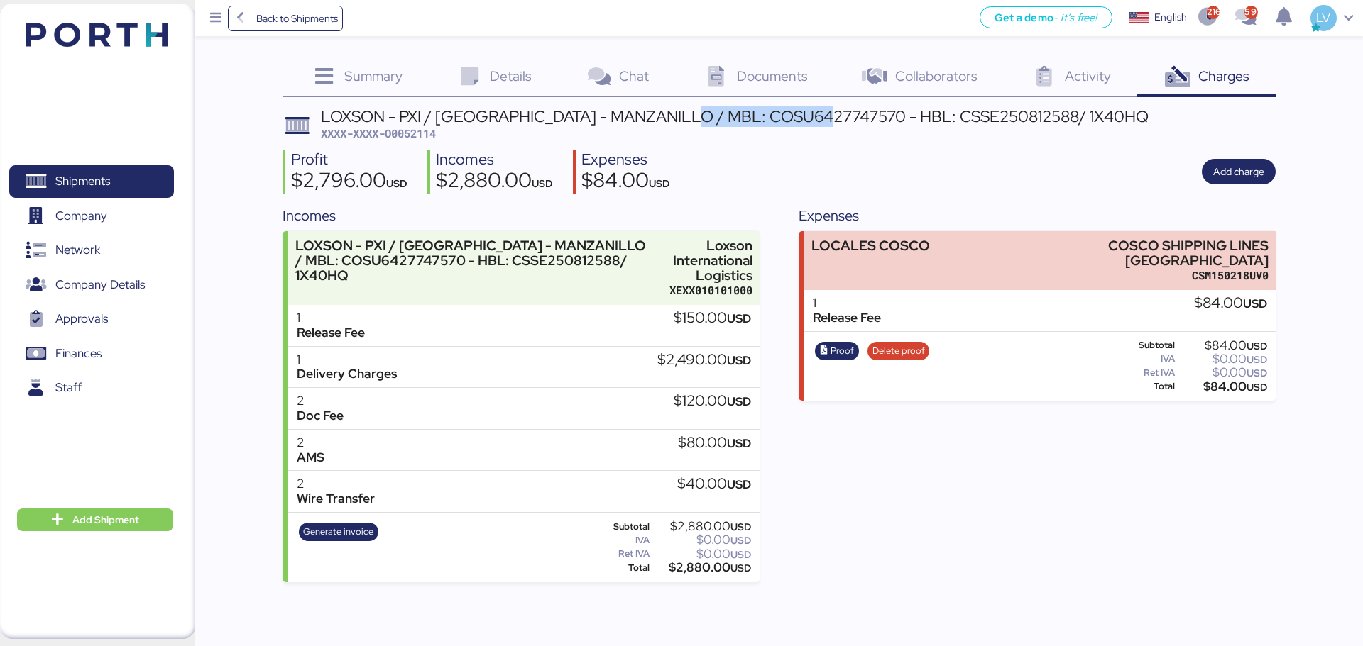
click at [805, 111] on div "LOXSON - PXI / [GEOGRAPHIC_DATA] - MANZANILLO / MBL: COSU6427747570 - HBL: CSSE…" at bounding box center [734, 117] width 827 height 16
copy div "COSU6427747570"
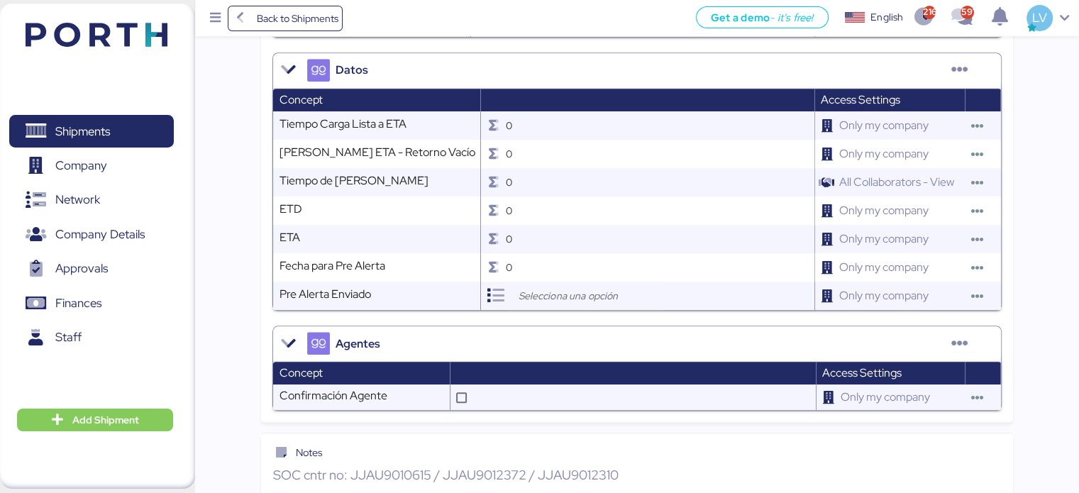
scroll to position [1334, 0]
